Goal: Transaction & Acquisition: Purchase product/service

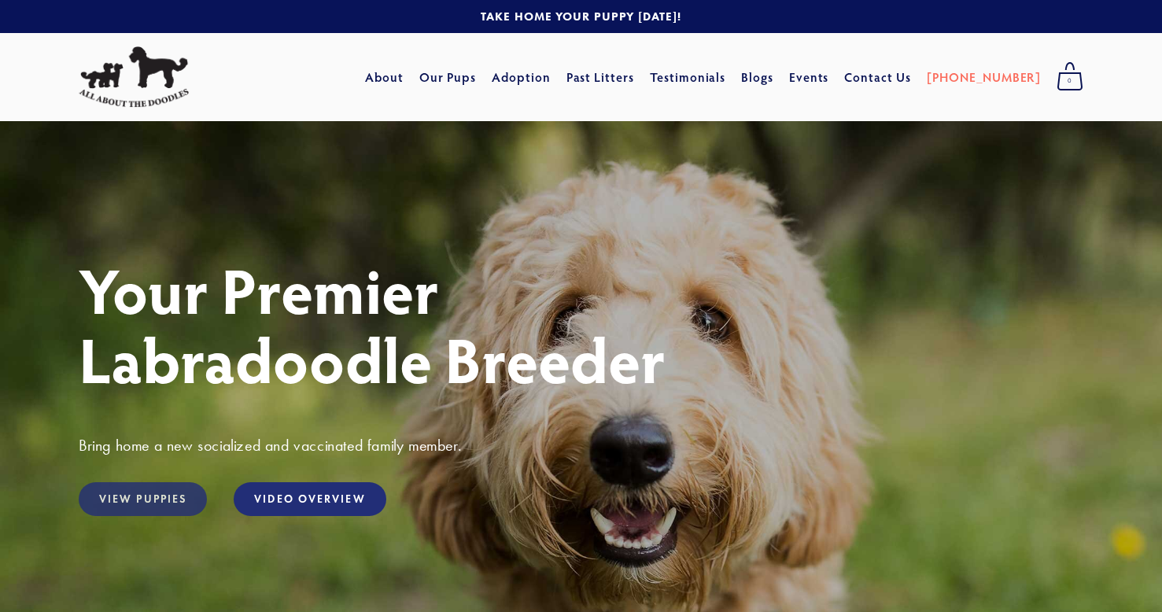
click at [142, 491] on link "View Puppies" at bounding box center [143, 499] width 128 height 34
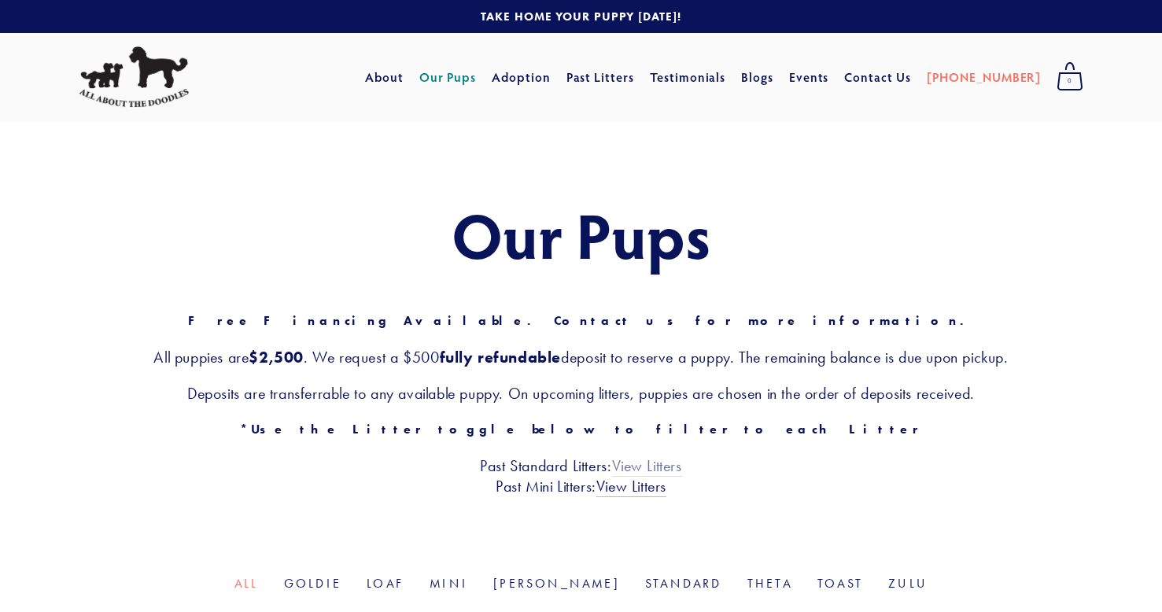
click at [655, 463] on link "View Litters" at bounding box center [647, 466] width 70 height 20
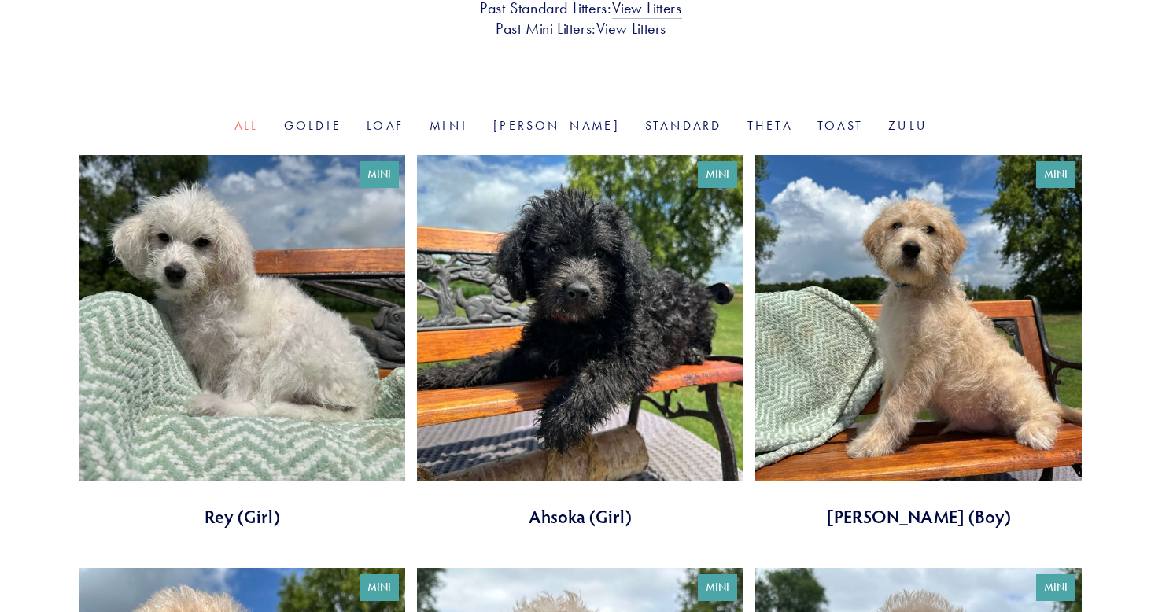
scroll to position [485, 0]
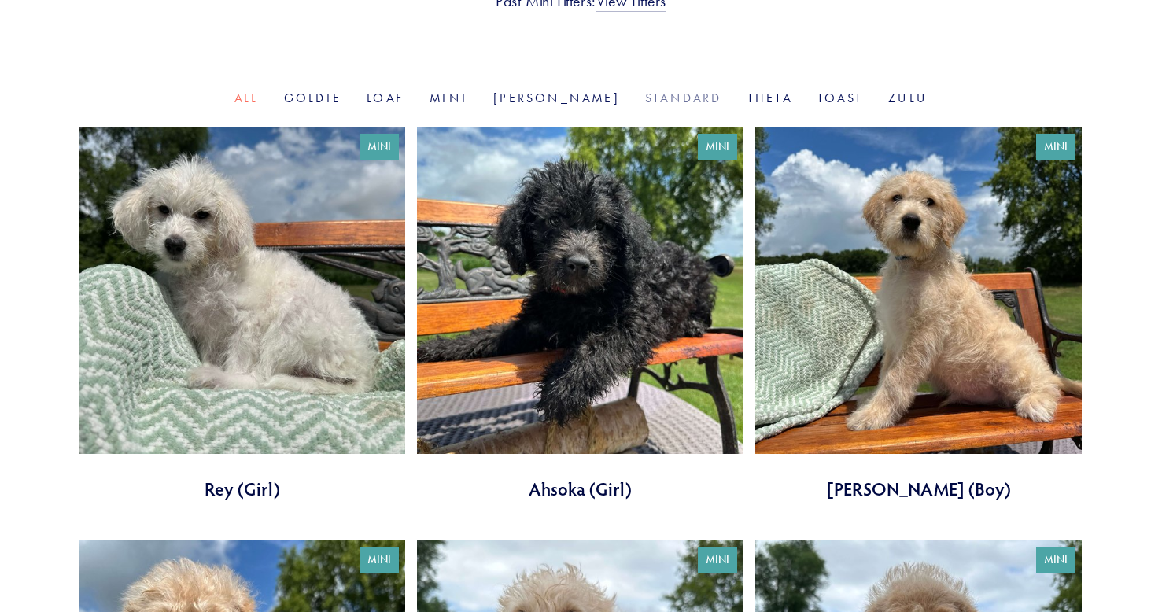
click at [645, 96] on link "Standard" at bounding box center [683, 97] width 77 height 15
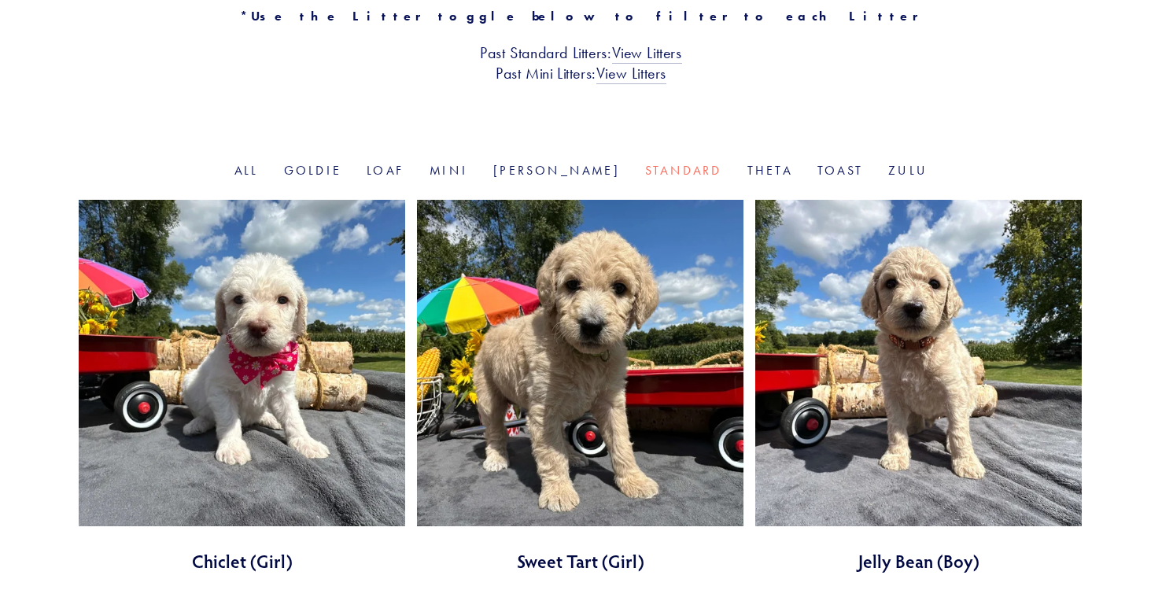
scroll to position [472, 0]
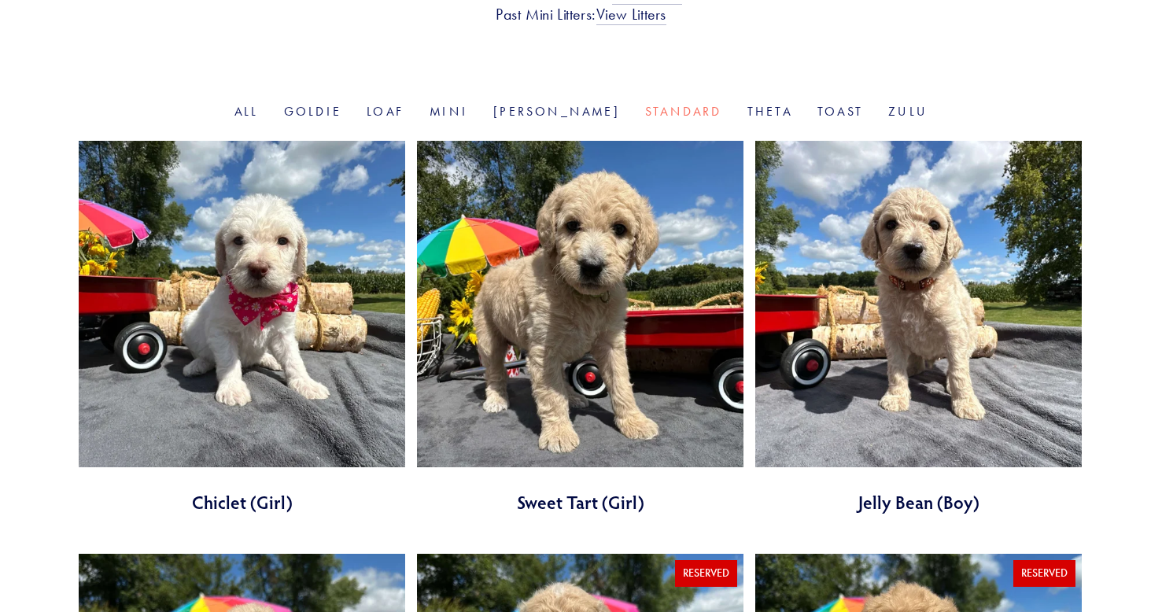
click at [619, 393] on link at bounding box center [580, 328] width 327 height 374
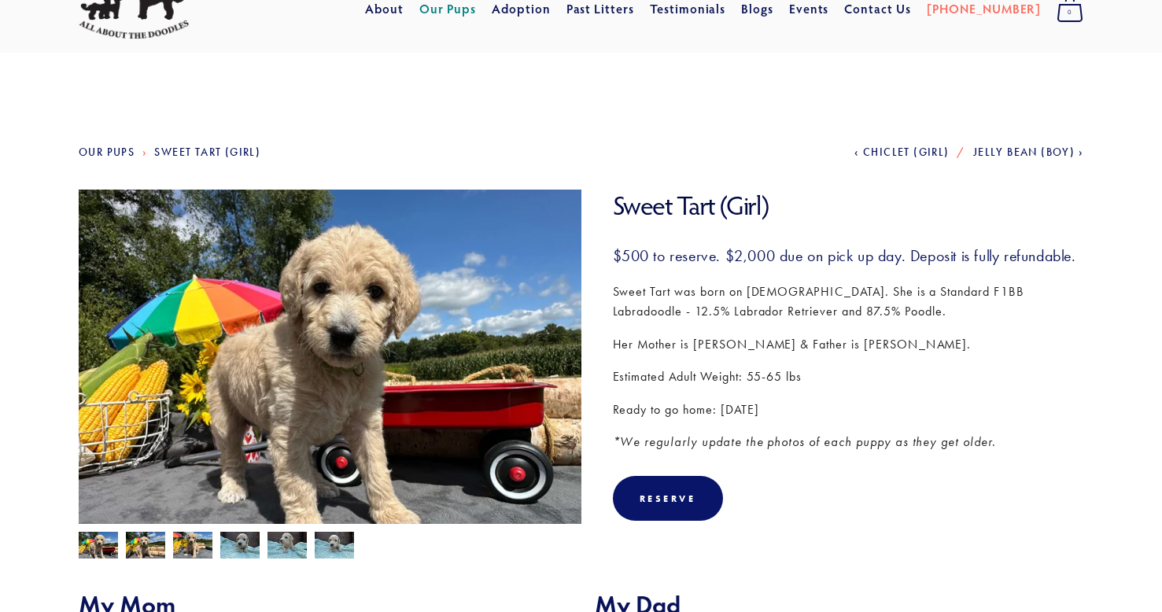
scroll to position [157, 0]
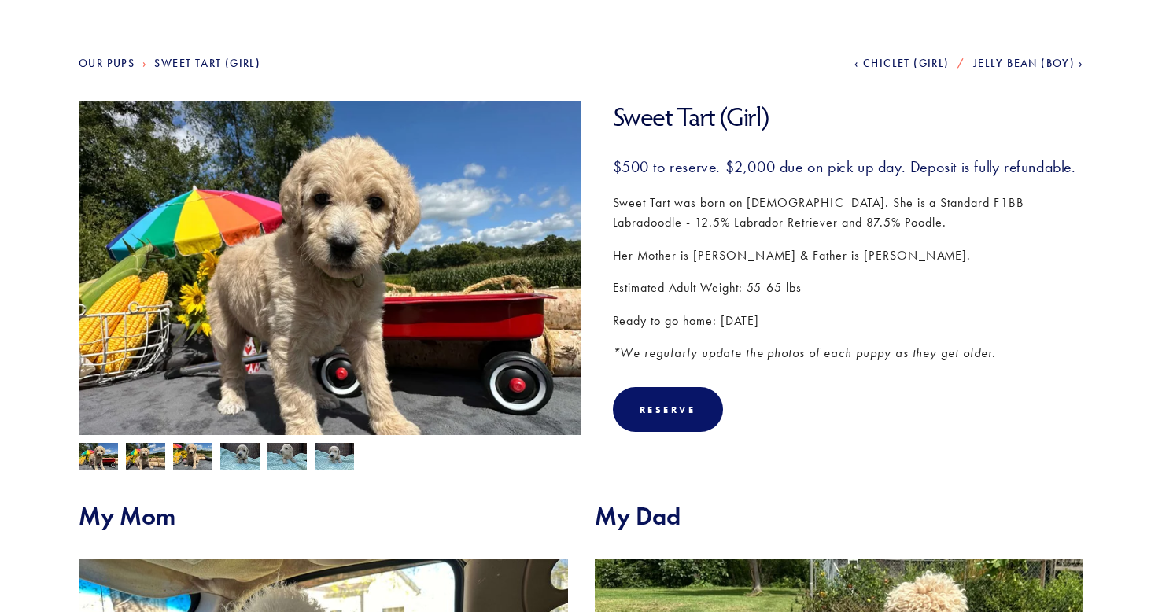
click at [891, 331] on p "Ready to go home: September 20, 2025" at bounding box center [848, 321] width 471 height 20
click at [188, 459] on img at bounding box center [192, 458] width 39 height 30
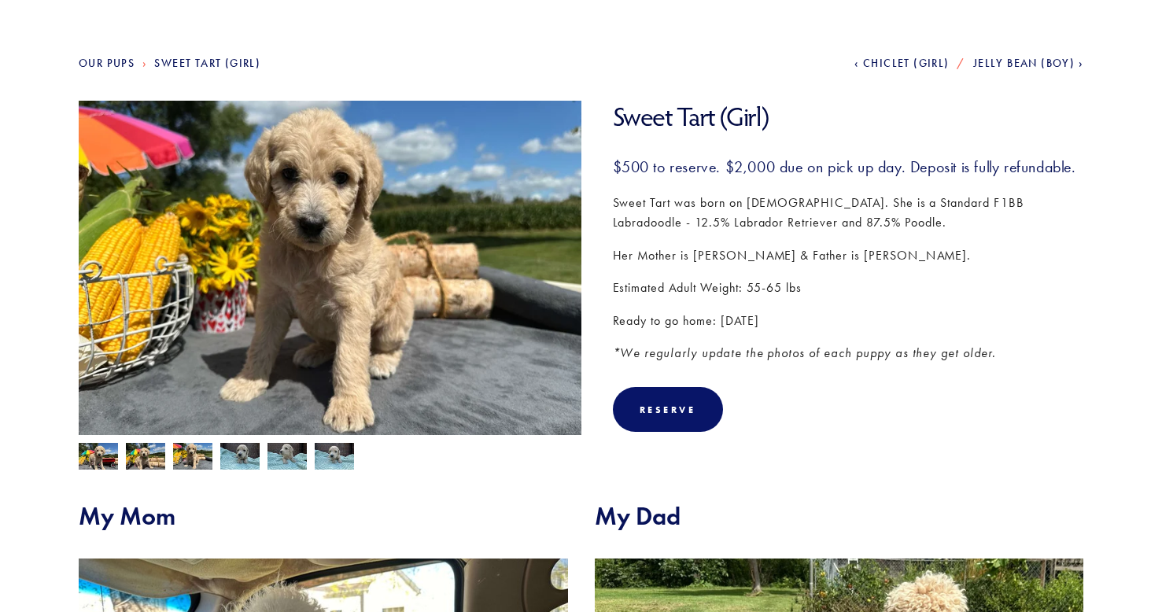
click at [231, 459] on img at bounding box center [239, 458] width 39 height 30
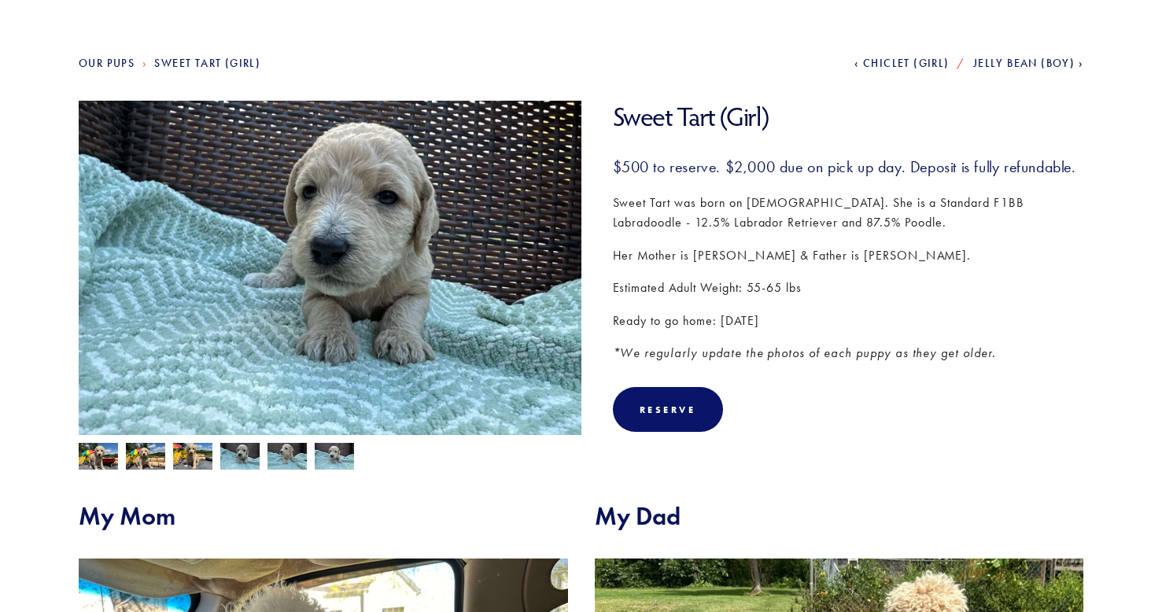
click at [277, 460] on img at bounding box center [287, 458] width 39 height 30
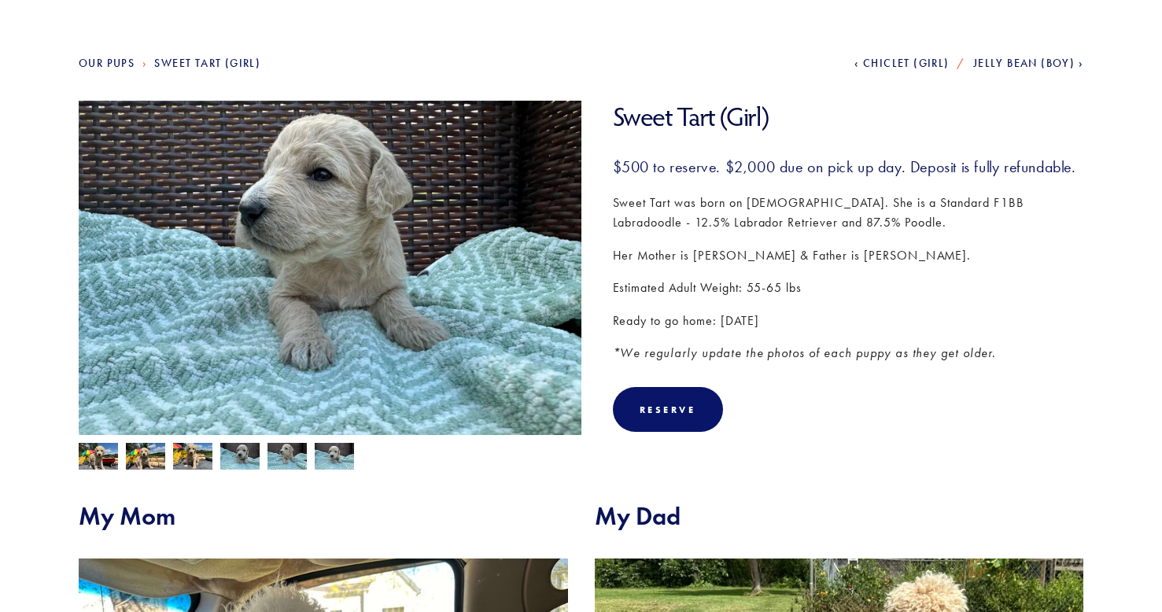
click at [298, 456] on img at bounding box center [287, 458] width 39 height 30
click at [331, 453] on img at bounding box center [334, 458] width 39 height 30
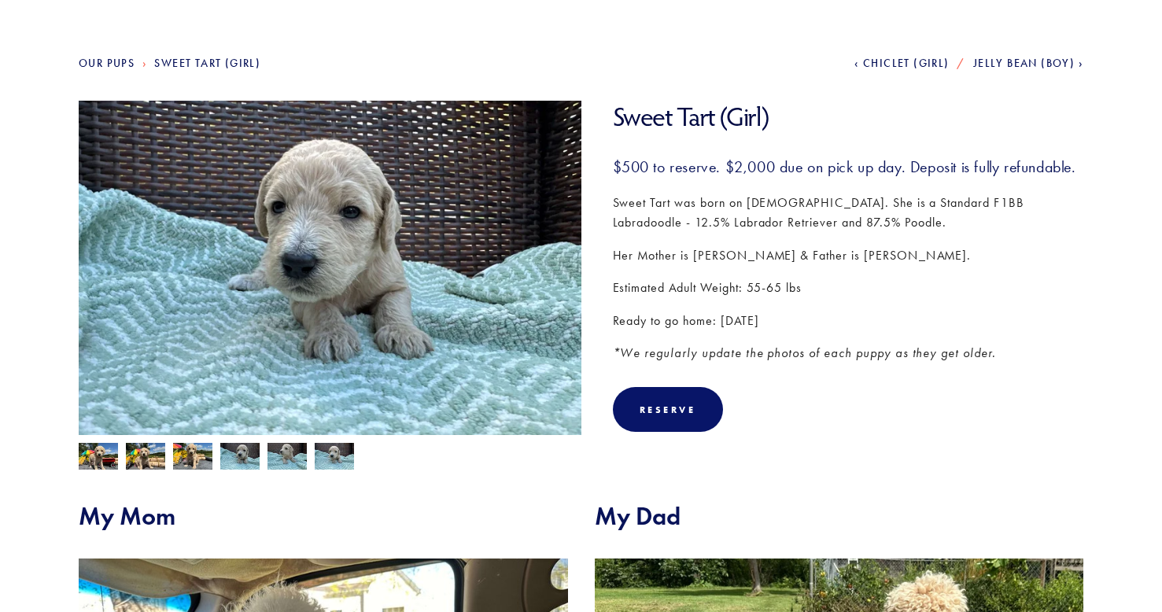
click at [149, 465] on img at bounding box center [145, 458] width 39 height 30
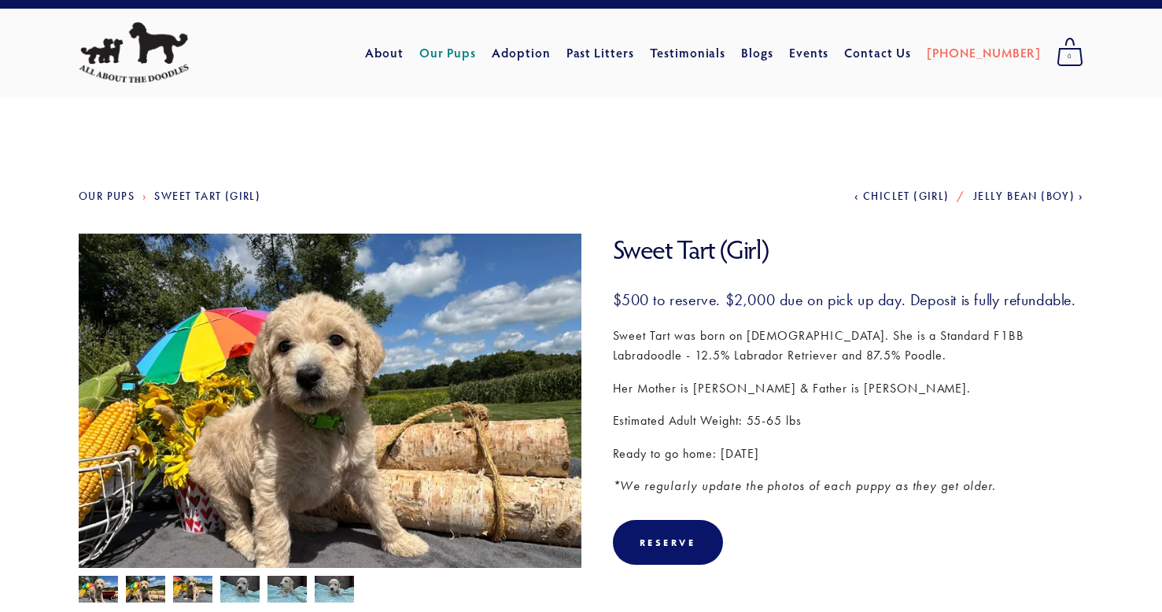
scroll to position [0, 0]
